Goal: Information Seeking & Learning: Learn about a topic

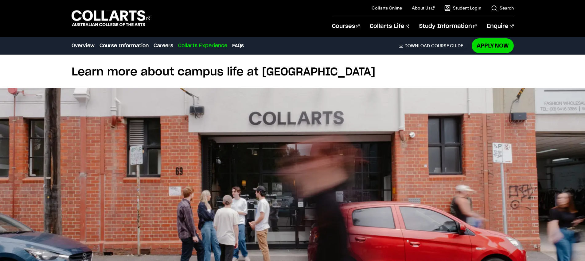
scroll to position [1258, 0]
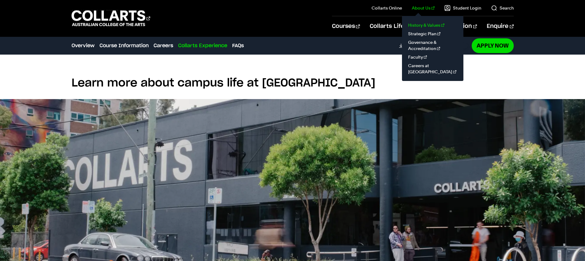
click at [425, 25] on link "History & Values" at bounding box center [433, 25] width 52 height 9
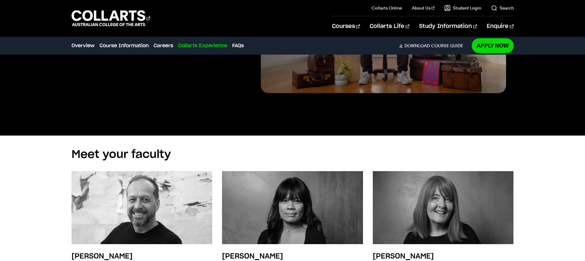
scroll to position [0, 0]
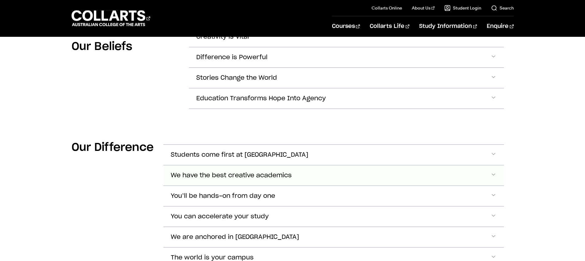
scroll to position [338, 0]
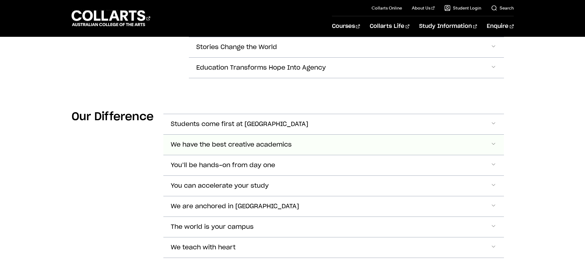
click at [384, 135] on button "We have the best creative academics" at bounding box center [333, 145] width 340 height 20
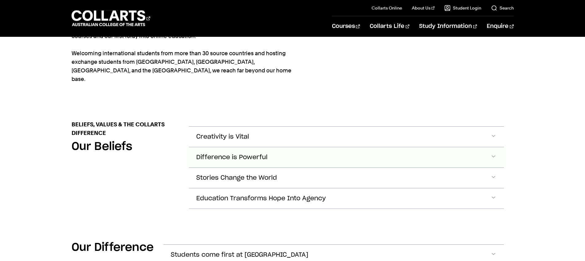
scroll to position [0, 0]
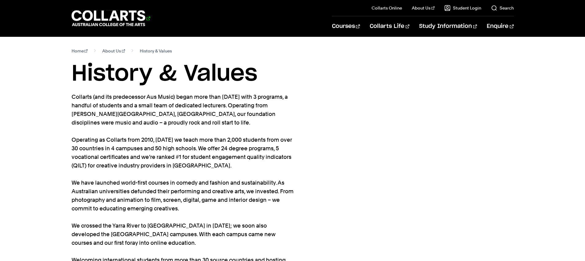
click at [109, 19] on 1 "Go to homepage" at bounding box center [108, 18] width 74 height 16
